Goal: Task Accomplishment & Management: Complete application form

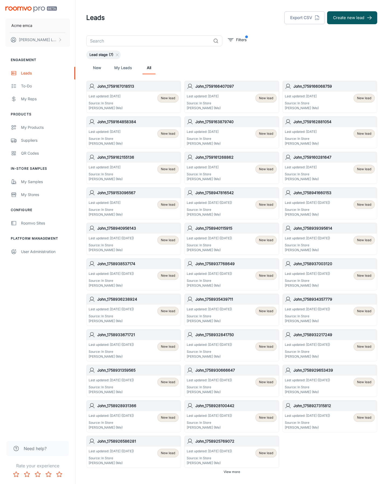
click at [352, 18] on button "Create new lead" at bounding box center [352, 17] width 50 height 13
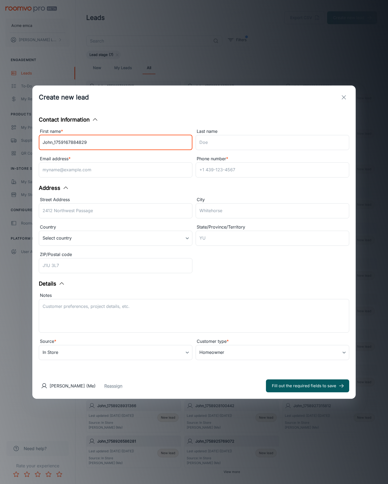
type input "John_1759167884829"
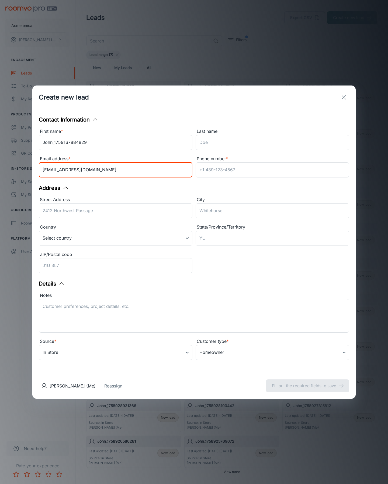
type input "[EMAIL_ADDRESS][DOMAIN_NAME]"
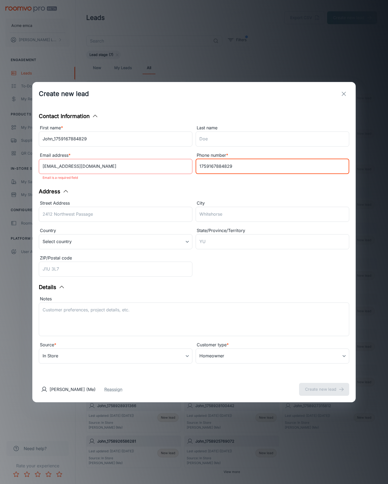
type input "1759167884829"
click at [324, 386] on button "Create new lead" at bounding box center [324, 389] width 50 height 13
